Goal: Information Seeking & Learning: Compare options

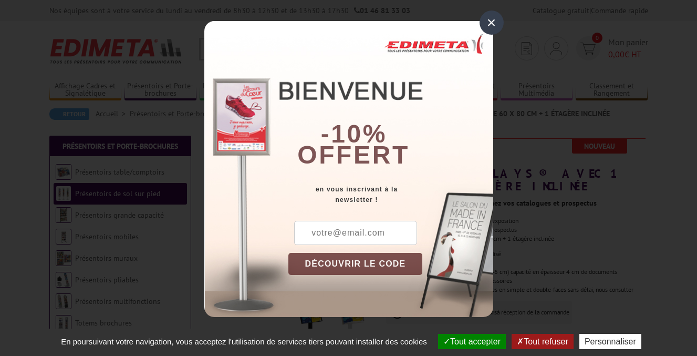
click at [491, 19] on div "×" at bounding box center [492, 23] width 24 height 24
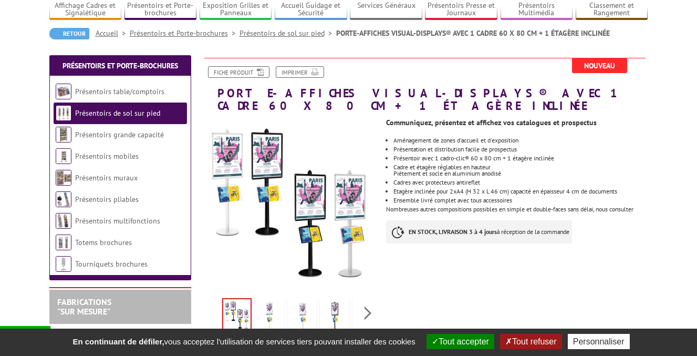
scroll to position [59, 0]
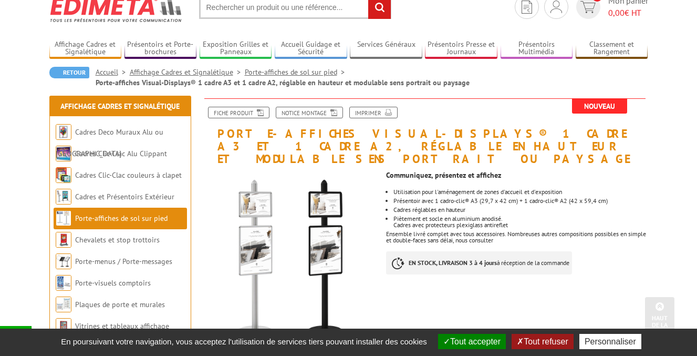
scroll to position [43, 0]
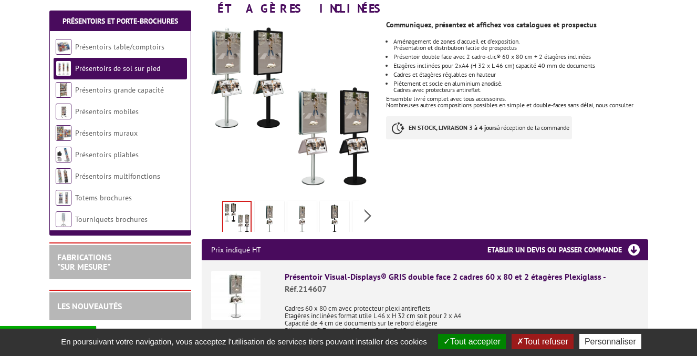
scroll to position [197, 0]
